Goal: Use online tool/utility: Utilize a website feature to perform a specific function

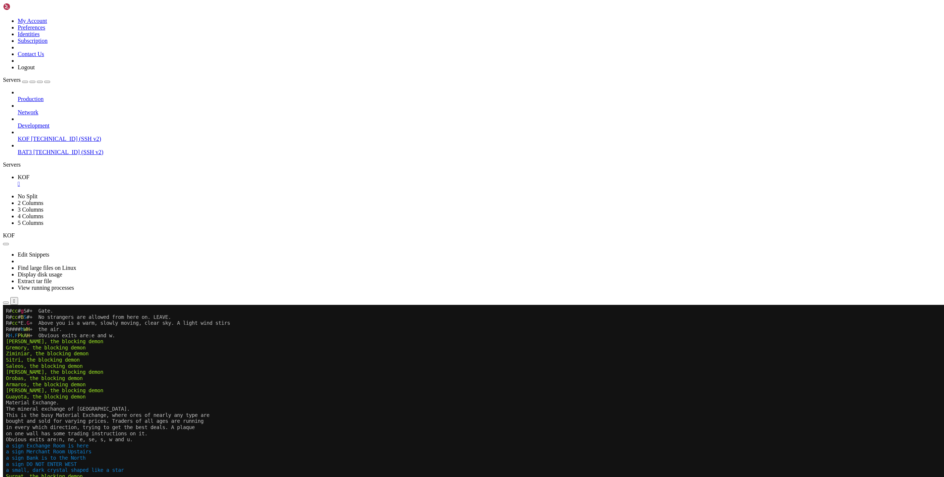
scroll to position [202, 0]
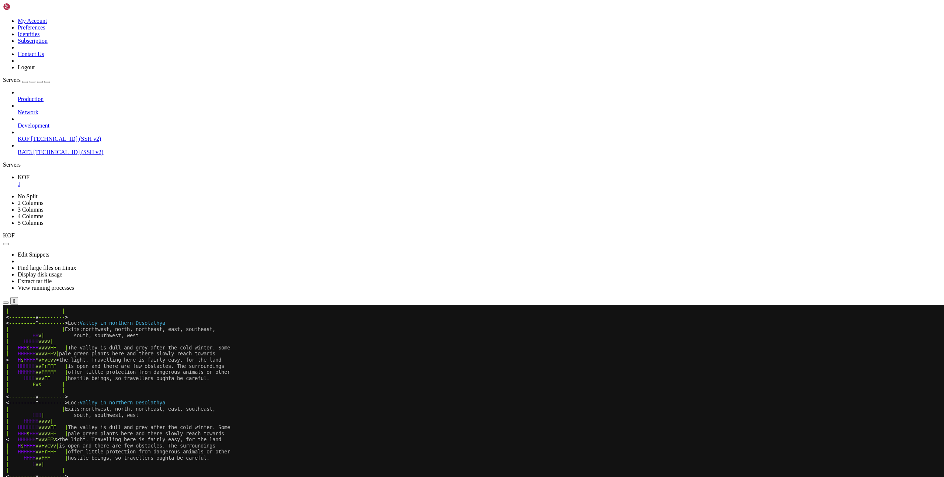
scroll to position [202, 0]
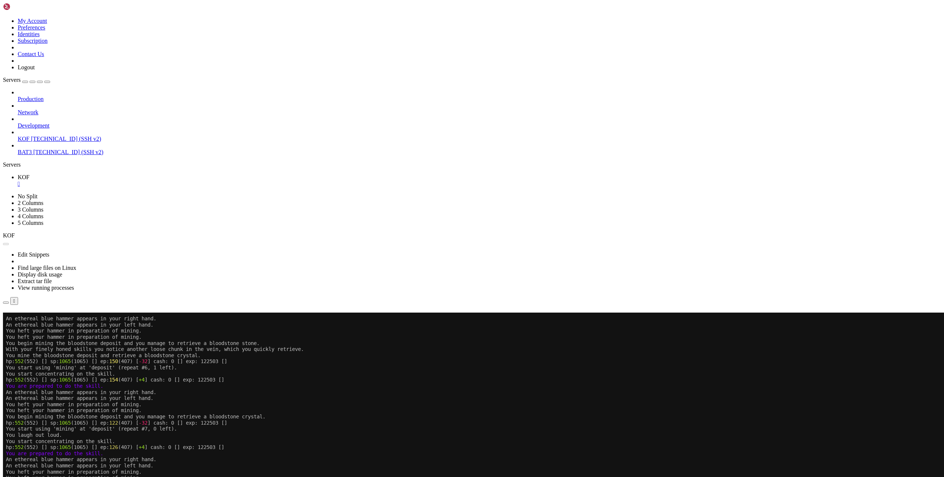
click at [32, 319] on button "Reconnect" at bounding box center [17, 323] width 29 height 8
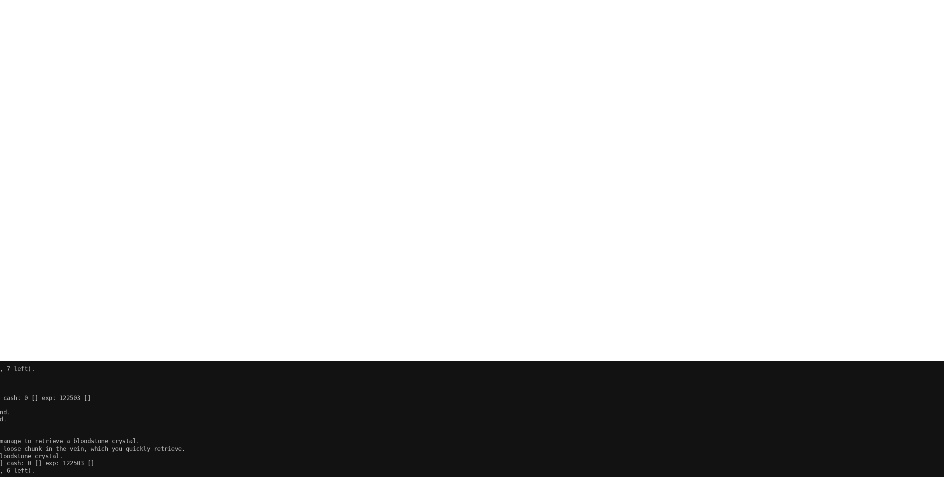
scroll to position [0, 0]
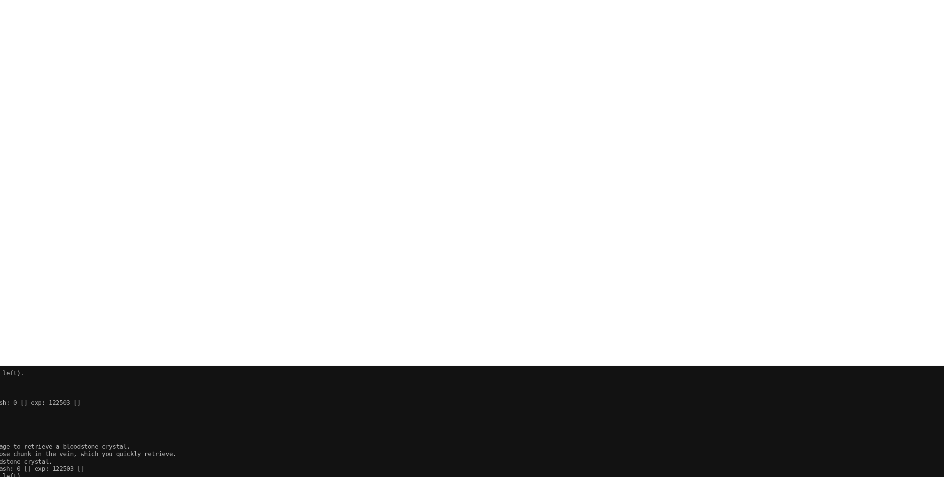
click at [34, 476] on x-row "An ethereal blue hammer appears in your right hand." at bounding box center [240, 476] width 844 height 6
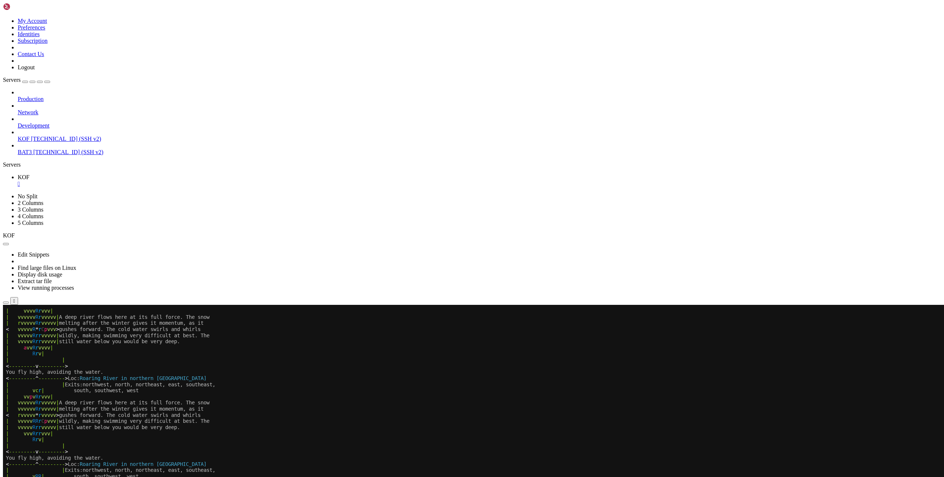
scroll to position [251, 0]
